Goal: Find specific page/section: Find specific page/section

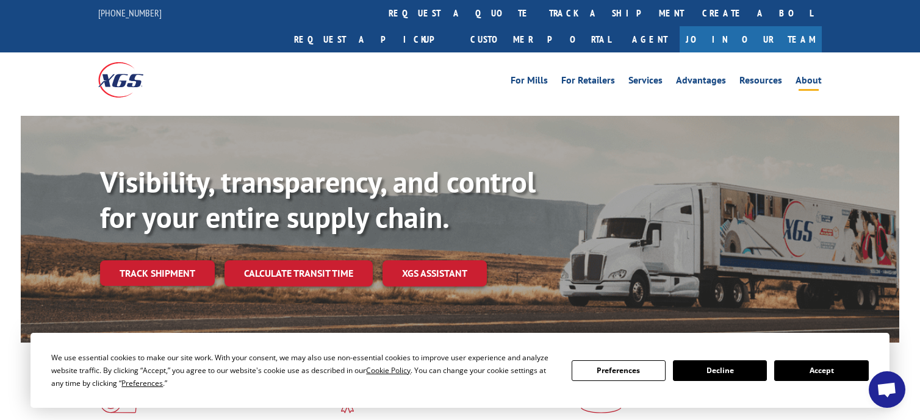
click at [807, 76] on link "About" at bounding box center [809, 82] width 26 height 13
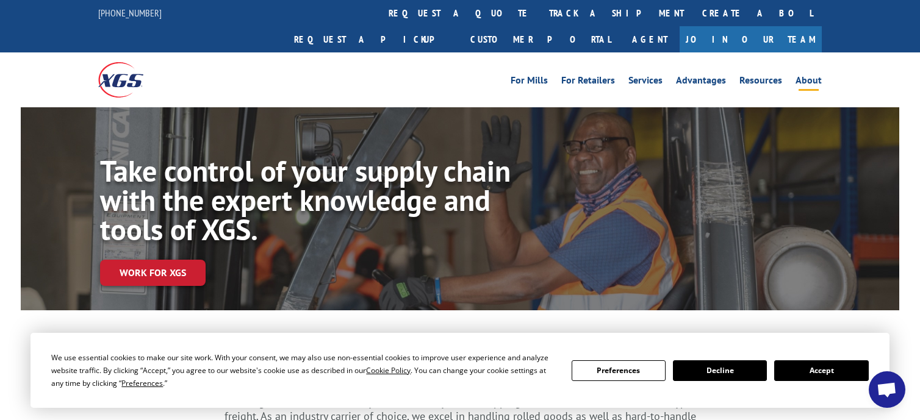
click at [810, 369] on button "Accept" at bounding box center [821, 371] width 94 height 21
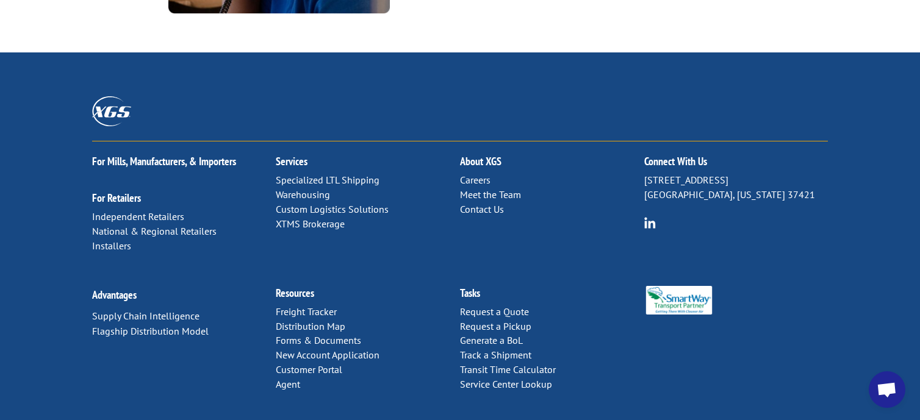
scroll to position [1706, 0]
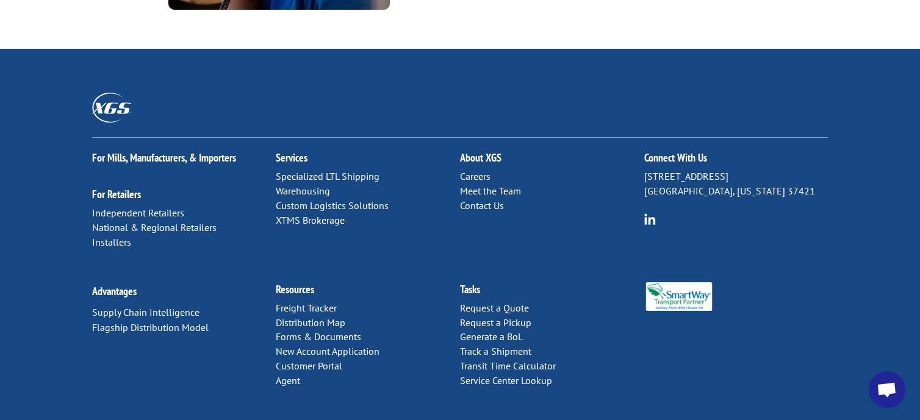
click at [322, 317] on link "Distribution Map" at bounding box center [311, 323] width 70 height 12
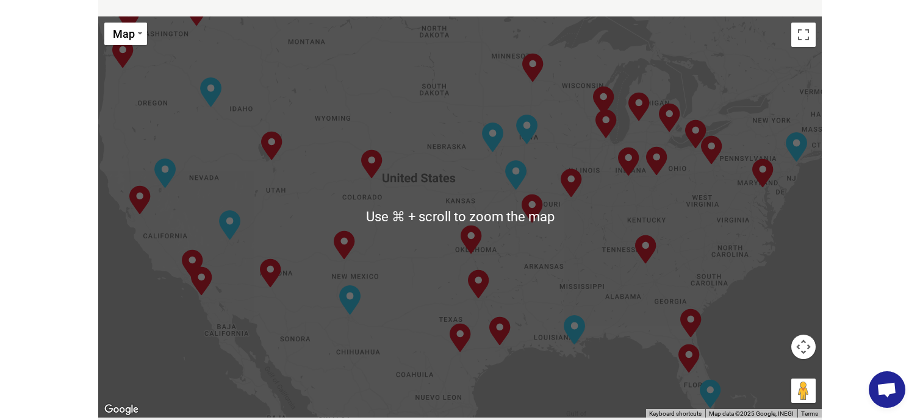
scroll to position [577, 0]
